Goal: Task Accomplishment & Management: Use online tool/utility

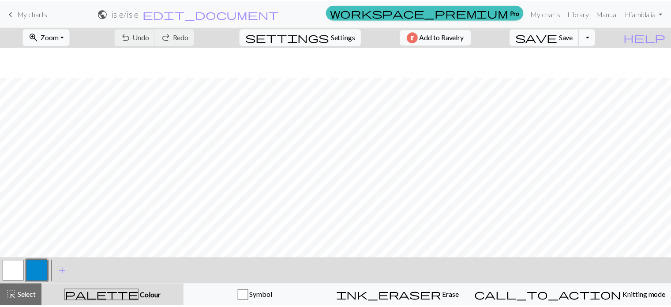
scroll to position [232, 0]
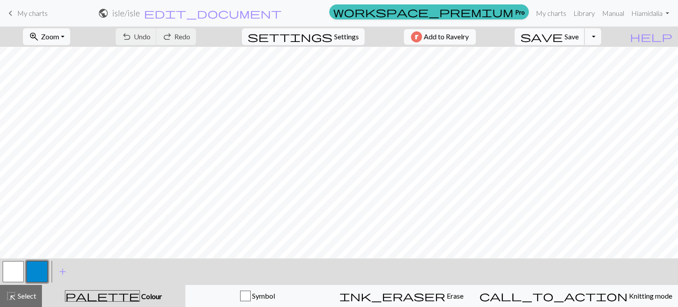
click at [346, 37] on span "Save" at bounding box center [571, 36] width 14 height 8
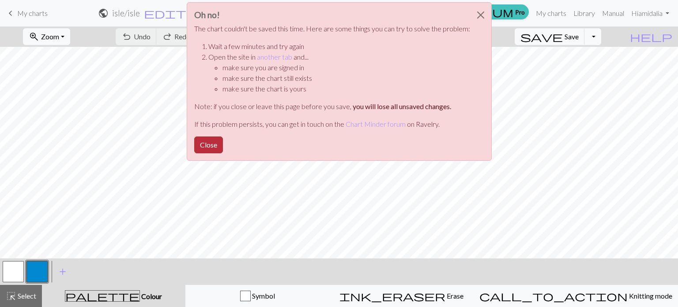
click at [210, 143] on button "Close" at bounding box center [208, 144] width 29 height 17
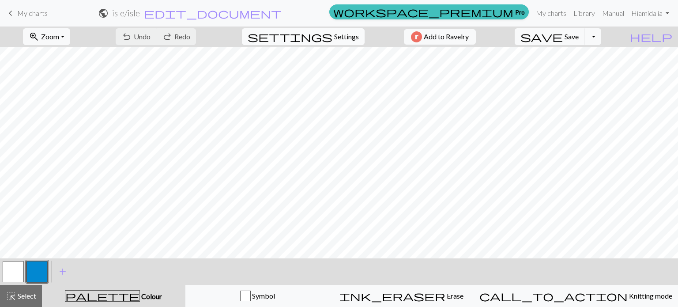
click at [327, 40] on button "settings Settings" at bounding box center [303, 36] width 123 height 17
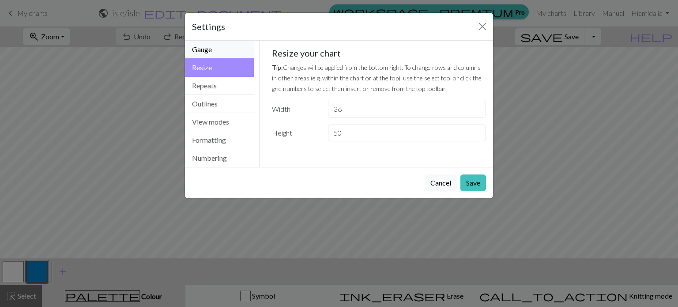
click at [214, 51] on button "Gauge" at bounding box center [219, 50] width 69 height 18
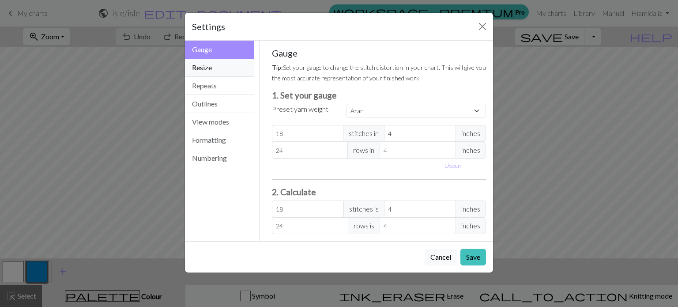
click at [215, 67] on button "Resize" at bounding box center [219, 68] width 69 height 18
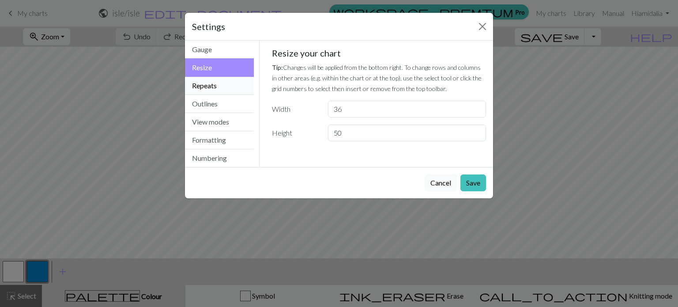
click at [212, 86] on button "Repeats" at bounding box center [219, 86] width 69 height 18
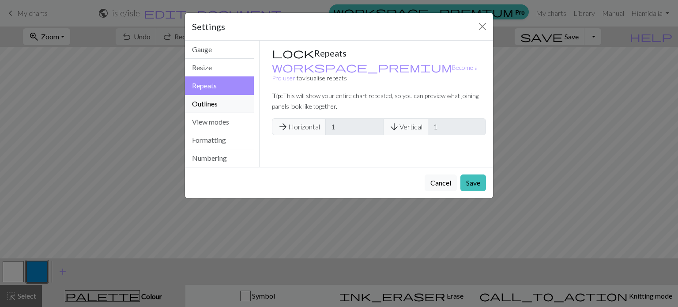
click at [210, 102] on button "Outlines" at bounding box center [219, 104] width 69 height 18
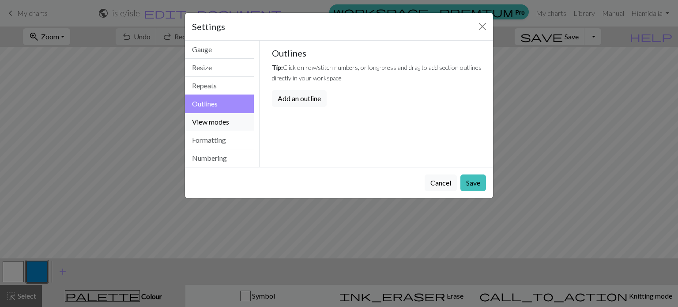
click at [210, 119] on button "View modes" at bounding box center [219, 122] width 69 height 18
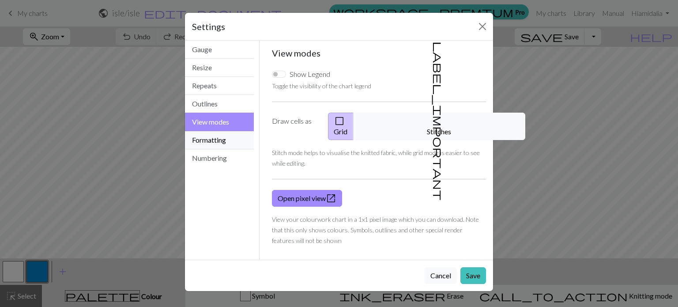
click at [211, 134] on button "Formatting" at bounding box center [219, 140] width 69 height 18
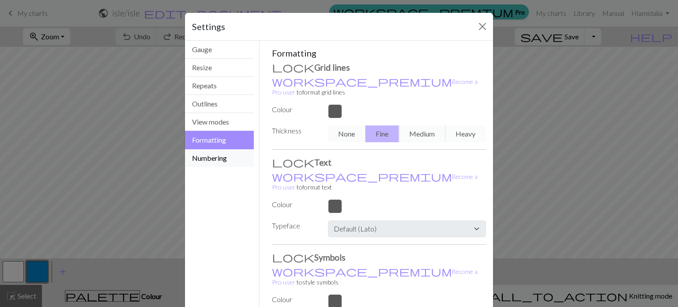
click at [206, 158] on button "Numbering" at bounding box center [219, 158] width 69 height 18
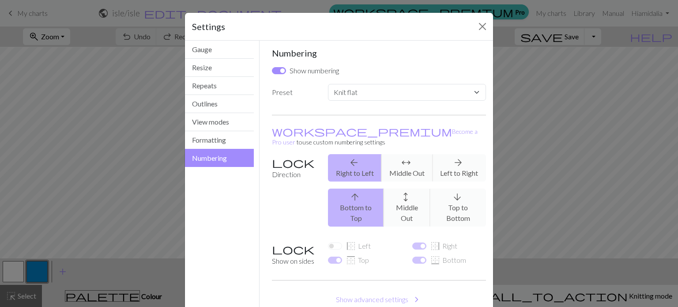
click at [210, 39] on div "Settings" at bounding box center [339, 27] width 308 height 28
click at [210, 49] on button "Gauge" at bounding box center [219, 50] width 69 height 18
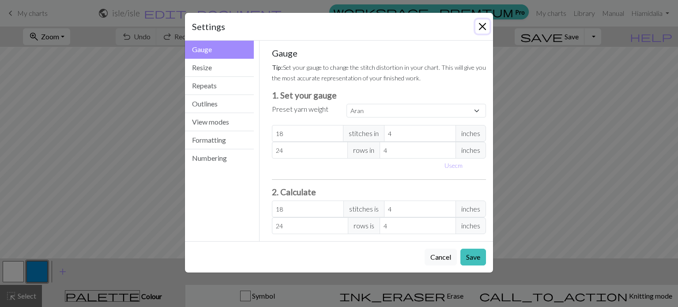
click at [346, 30] on button "Close" at bounding box center [482, 26] width 14 height 14
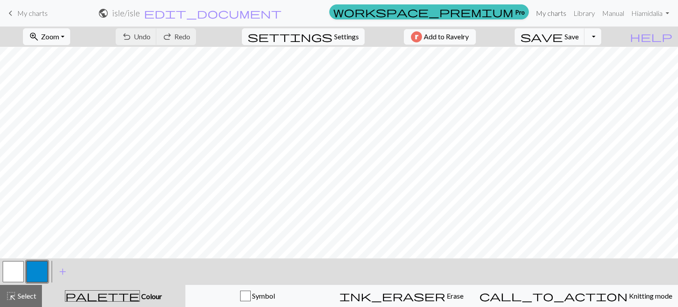
click at [346, 12] on link "My charts" at bounding box center [551, 13] width 38 height 18
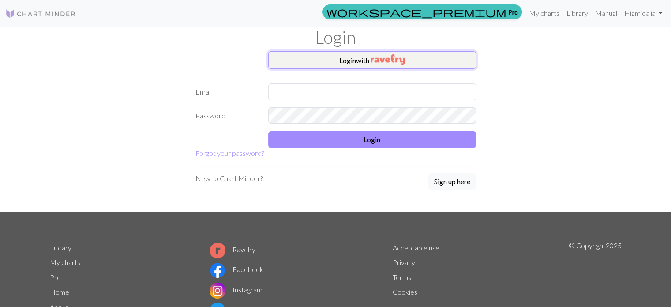
click at [346, 58] on button "Login with" at bounding box center [372, 60] width 208 height 18
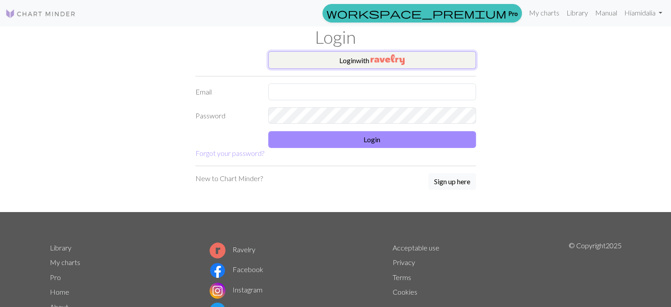
click at [321, 57] on button "Login with" at bounding box center [372, 60] width 208 height 18
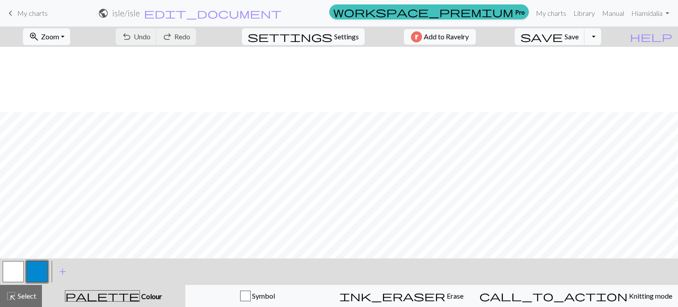
scroll to position [265, 0]
click at [16, 14] on link "keyboard_arrow_left My charts" at bounding box center [26, 13] width 42 height 15
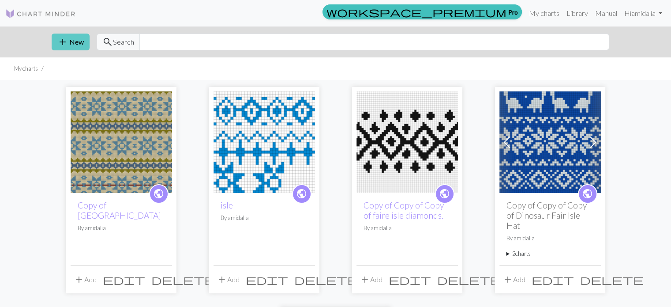
click at [64, 41] on span "add" at bounding box center [62, 42] width 11 height 12
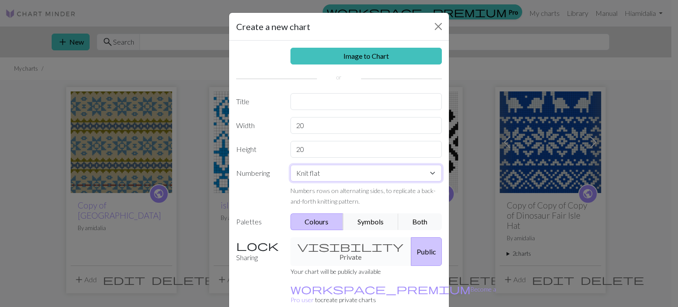
click at [428, 173] on select "Knit flat Knit in the round Lace knitting Cross stitch" at bounding box center [366, 173] width 152 height 17
select select "round"
click at [290, 165] on select "Knit flat Knit in the round Lace knitting Cross stitch" at bounding box center [366, 173] width 152 height 17
click at [311, 99] on input "text" at bounding box center [366, 101] width 152 height 17
type input "#3"
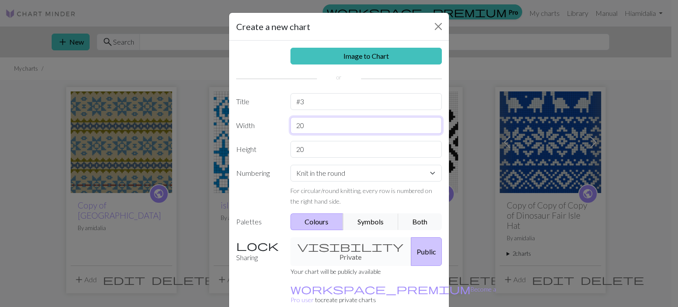
drag, startPoint x: 305, startPoint y: 126, endPoint x: 293, endPoint y: 125, distance: 11.5
click at [293, 125] on input "20" at bounding box center [366, 125] width 152 height 17
type input "14"
drag, startPoint x: 314, startPoint y: 150, endPoint x: 289, endPoint y: 150, distance: 25.6
click at [290, 150] on input "20" at bounding box center [366, 149] width 152 height 17
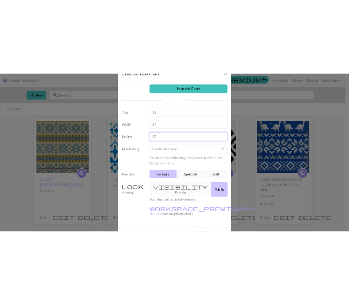
scroll to position [41, 0]
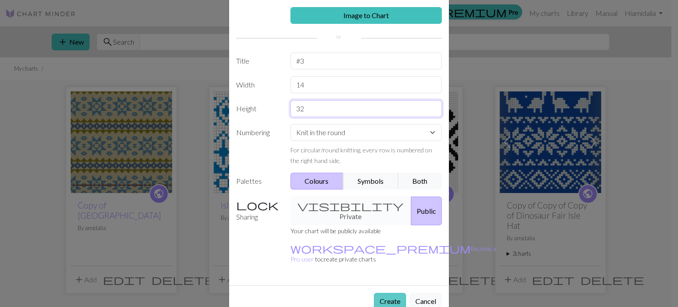
type input "32"
click at [387, 293] on button "Create" at bounding box center [390, 301] width 32 height 17
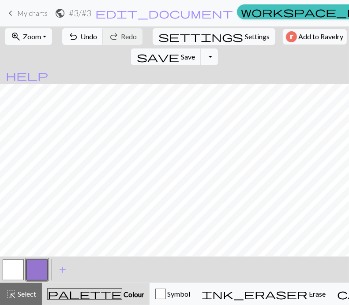
click at [80, 38] on span "Undo" at bounding box center [88, 36] width 17 height 8
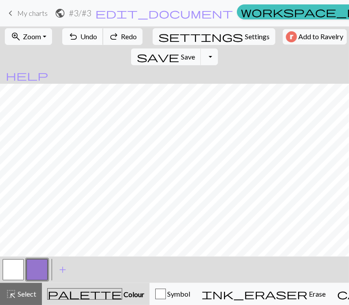
click at [80, 38] on span "Undo" at bounding box center [88, 36] width 17 height 8
click at [17, 264] on button "button" at bounding box center [13, 269] width 21 height 21
click at [36, 264] on button "button" at bounding box center [36, 269] width 21 height 21
click at [19, 267] on button "button" at bounding box center [13, 269] width 21 height 21
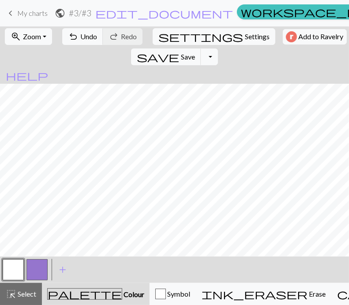
click at [46, 263] on button "button" at bounding box center [36, 269] width 21 height 21
click at [74, 33] on span "undo" at bounding box center [73, 36] width 11 height 12
click at [34, 268] on button "button" at bounding box center [36, 269] width 21 height 21
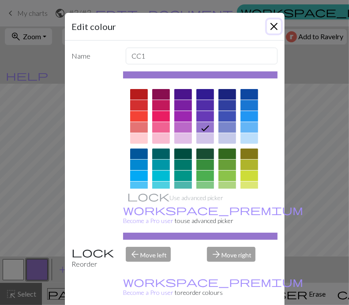
click at [271, 23] on button "Close" at bounding box center [274, 26] width 14 height 14
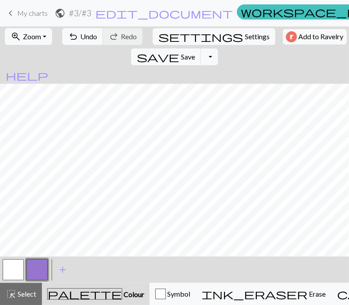
scroll to position [118, 0]
click at [83, 35] on span "Undo" at bounding box center [88, 36] width 17 height 8
click at [68, 35] on span "undo" at bounding box center [73, 36] width 11 height 12
click at [80, 33] on span "Undo" at bounding box center [88, 36] width 17 height 8
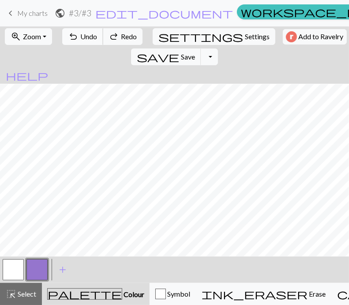
click at [80, 33] on span "Undo" at bounding box center [88, 36] width 17 height 8
drag, startPoint x: 81, startPoint y: 37, endPoint x: 88, endPoint y: 40, distance: 8.3
click at [81, 37] on span "Undo" at bounding box center [88, 36] width 17 height 8
click at [72, 35] on span "undo" at bounding box center [73, 36] width 11 height 12
click at [80, 36] on span "Undo" at bounding box center [88, 36] width 17 height 8
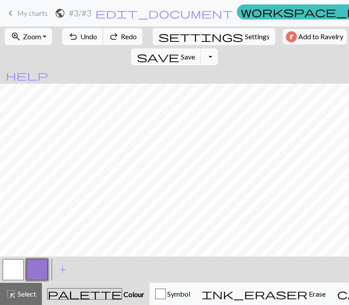
click at [80, 36] on span "Undo" at bounding box center [88, 36] width 17 height 8
click at [76, 31] on button "undo Undo Undo" at bounding box center [82, 36] width 41 height 17
click at [17, 262] on button "button" at bounding box center [13, 269] width 21 height 21
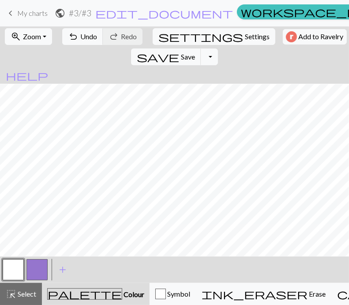
click at [34, 263] on button "button" at bounding box center [36, 269] width 21 height 21
click at [64, 33] on button "undo Undo Undo" at bounding box center [82, 36] width 41 height 17
click at [80, 36] on span "Undo" at bounding box center [88, 36] width 17 height 8
click at [80, 33] on span "Undo" at bounding box center [88, 36] width 17 height 8
click at [14, 270] on button "button" at bounding box center [13, 269] width 21 height 21
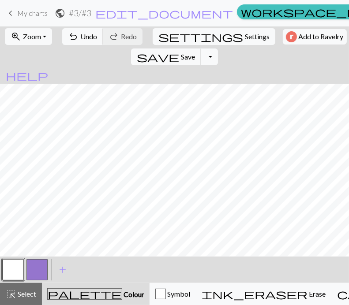
drag, startPoint x: 31, startPoint y: 268, endPoint x: 37, endPoint y: 257, distance: 12.6
click at [31, 268] on button "button" at bounding box center [36, 269] width 21 height 21
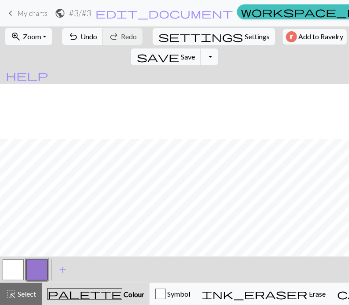
scroll to position [118, 0]
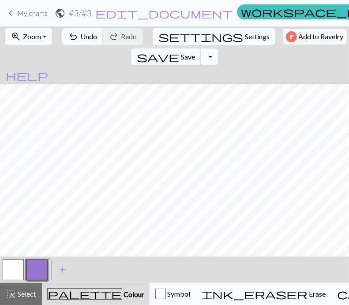
click at [245, 31] on span "Settings" at bounding box center [257, 36] width 25 height 11
select select "aran"
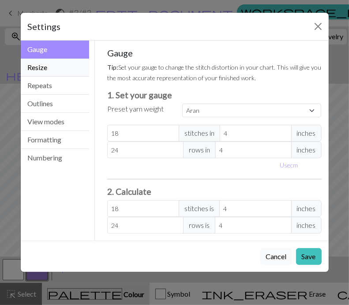
click at [39, 64] on button "Resize" at bounding box center [55, 68] width 69 height 18
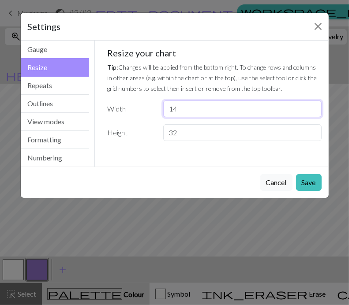
drag, startPoint x: 180, startPoint y: 106, endPoint x: 164, endPoint y: 107, distance: 16.8
click at [164, 107] on input "14" at bounding box center [242, 109] width 158 height 17
type input "2"
type input "42"
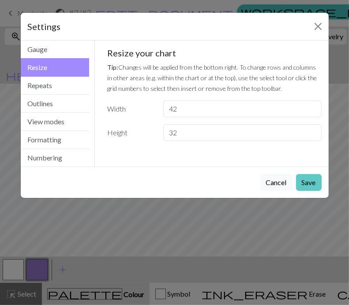
click at [308, 180] on button "Save" at bounding box center [309, 182] width 26 height 17
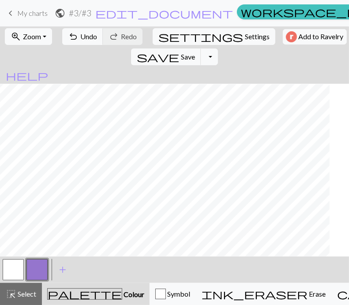
scroll to position [118, 197]
click at [16, 273] on button "button" at bounding box center [13, 269] width 21 height 21
click at [80, 35] on span "Undo" at bounding box center [88, 36] width 17 height 8
click at [30, 268] on button "button" at bounding box center [36, 269] width 21 height 21
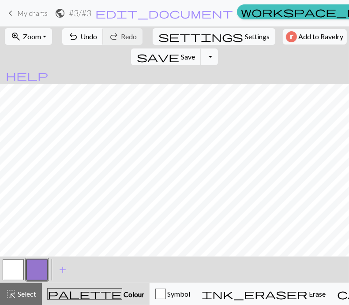
click at [80, 36] on span "Undo" at bounding box center [88, 36] width 17 height 8
click at [23, 273] on button "button" at bounding box center [13, 269] width 21 height 21
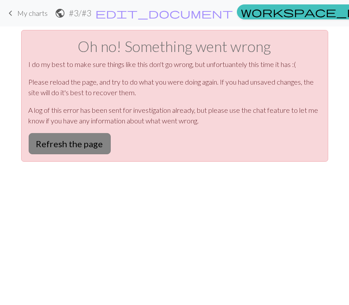
click at [66, 139] on button "Refresh the page" at bounding box center [70, 143] width 82 height 21
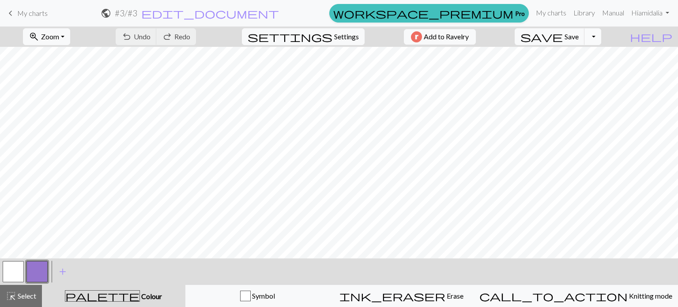
click at [601, 37] on button "Toggle Dropdown" at bounding box center [592, 36] width 17 height 17
click at [601, 36] on button "Toggle Dropdown" at bounding box center [592, 36] width 17 height 17
click at [550, 12] on link "My charts" at bounding box center [551, 13] width 38 height 18
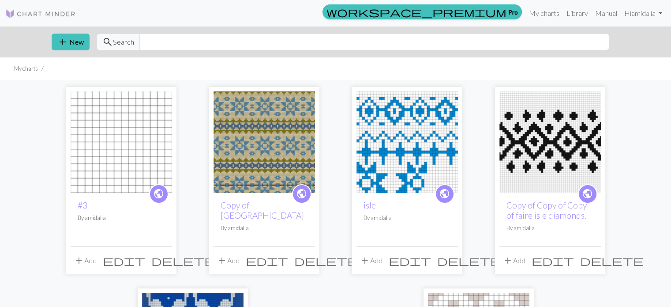
click at [425, 130] on img at bounding box center [407, 141] width 101 height 101
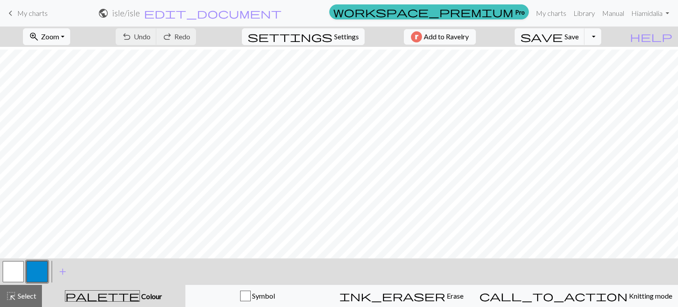
scroll to position [276, 0]
click at [15, 270] on button "button" at bounding box center [13, 271] width 21 height 21
click at [38, 270] on button "button" at bounding box center [36, 271] width 21 height 21
click at [150, 41] on span "Undo" at bounding box center [142, 36] width 17 height 8
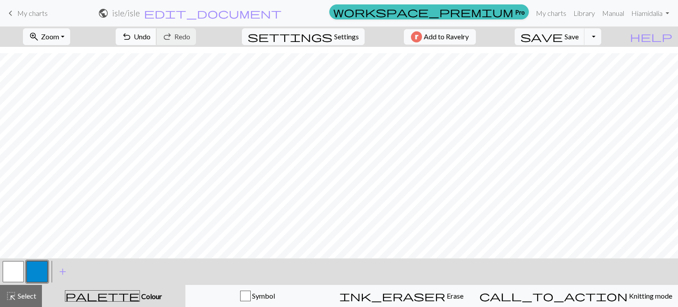
click at [132, 36] on span "undo" at bounding box center [126, 36] width 11 height 12
click at [150, 40] on span "Undo" at bounding box center [142, 36] width 17 height 8
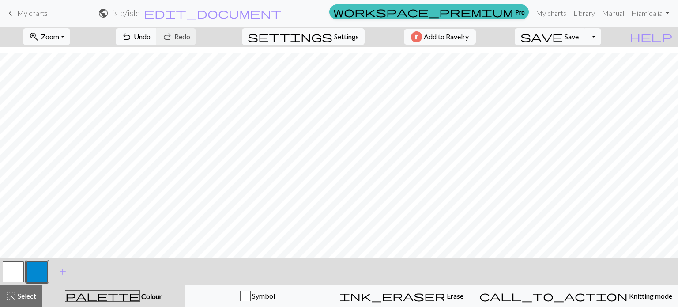
click at [6, 266] on button "button" at bounding box center [13, 271] width 21 height 21
click at [34, 270] on button "button" at bounding box center [36, 271] width 21 height 21
click at [132, 37] on span "undo" at bounding box center [126, 36] width 11 height 12
click at [132, 31] on span "undo" at bounding box center [126, 36] width 11 height 12
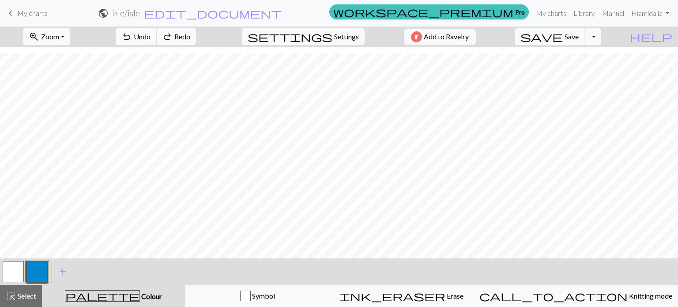
click at [132, 31] on span "undo" at bounding box center [126, 36] width 11 height 12
click at [132, 38] on span "undo" at bounding box center [126, 36] width 11 height 12
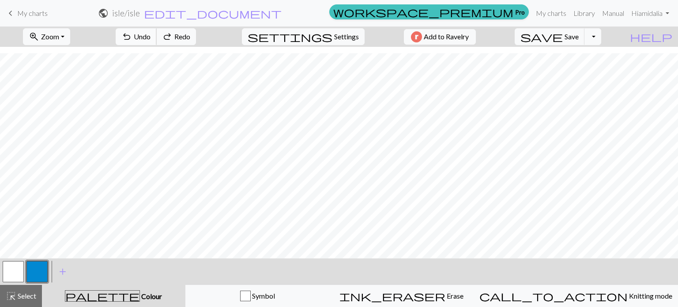
click at [157, 38] on button "undo Undo Undo" at bounding box center [136, 36] width 41 height 17
click at [10, 271] on button "button" at bounding box center [13, 271] width 21 height 21
click at [150, 35] on span "Undo" at bounding box center [142, 36] width 17 height 8
click at [32, 275] on button "button" at bounding box center [36, 271] width 21 height 21
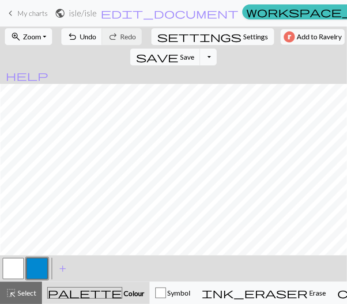
scroll to position [276, 54]
click at [74, 34] on button "undo Undo Undo" at bounding box center [81, 36] width 41 height 17
click at [79, 34] on span "Undo" at bounding box center [87, 36] width 17 height 8
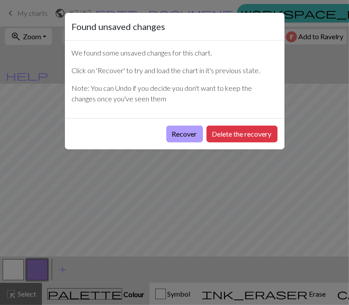
click at [184, 128] on button "Recover" at bounding box center [184, 134] width 37 height 17
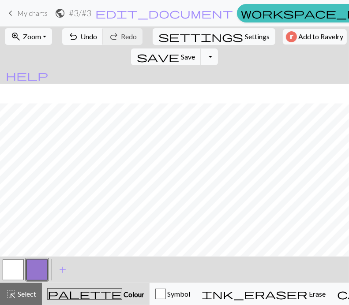
scroll to position [118, 0]
click at [18, 274] on button "button" at bounding box center [13, 269] width 21 height 21
click at [15, 271] on button "button" at bounding box center [13, 269] width 21 height 21
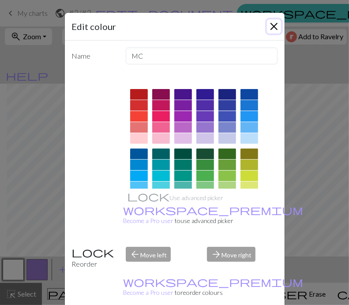
click at [272, 22] on button "Close" at bounding box center [274, 26] width 14 height 14
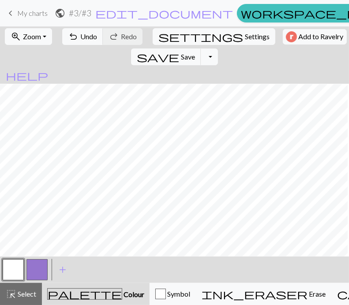
scroll to position [118, 113]
click at [34, 272] on button "button" at bounding box center [36, 269] width 21 height 21
click at [84, 34] on span "Undo" at bounding box center [88, 36] width 17 height 8
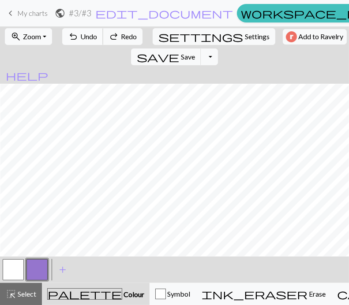
click at [84, 34] on span "Undo" at bounding box center [88, 36] width 17 height 8
click at [85, 34] on span "Undo" at bounding box center [88, 36] width 17 height 8
drag, startPoint x: 74, startPoint y: 33, endPoint x: 83, endPoint y: 34, distance: 9.3
click at [74, 33] on span "undo" at bounding box center [73, 36] width 11 height 12
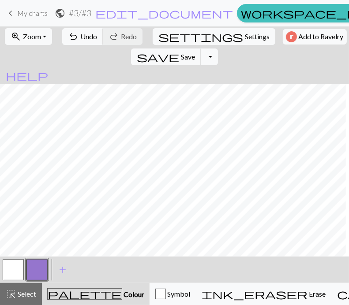
scroll to position [118, 12]
click at [195, 53] on span "Save" at bounding box center [188, 57] width 14 height 8
click at [18, 266] on button "button" at bounding box center [13, 269] width 21 height 21
click at [179, 51] on span "save" at bounding box center [158, 57] width 42 height 12
click at [38, 270] on button "button" at bounding box center [36, 269] width 21 height 21
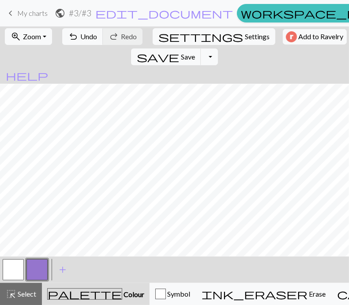
scroll to position [118, 91]
click at [20, 262] on button "button" at bounding box center [13, 269] width 21 height 21
click at [34, 264] on button "button" at bounding box center [36, 269] width 21 height 21
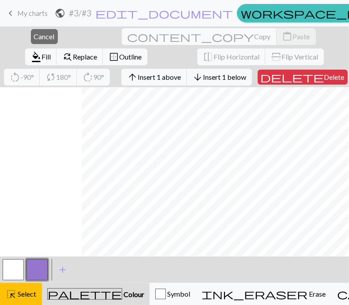
scroll to position [118, 197]
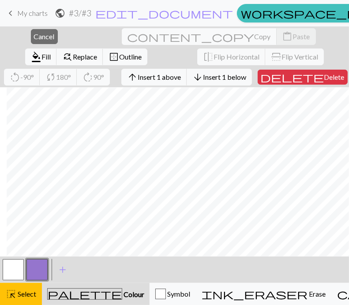
click at [206, 78] on div "close Cancel content_copy Copy content_paste Paste format_color_fill Fill find_…" at bounding box center [174, 56] width 349 height 61
click at [34, 37] on span "Cancel" at bounding box center [44, 36] width 21 height 8
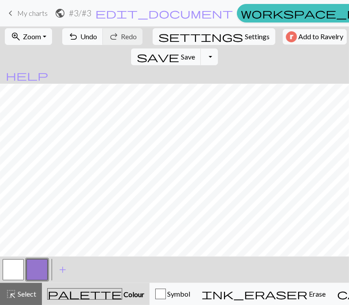
scroll to position [118, 175]
click at [21, 270] on button "button" at bounding box center [13, 269] width 21 height 21
click at [33, 275] on button "button" at bounding box center [36, 269] width 21 height 21
click at [179, 51] on span "save" at bounding box center [158, 57] width 42 height 12
